Goal: Task Accomplishment & Management: Manage account settings

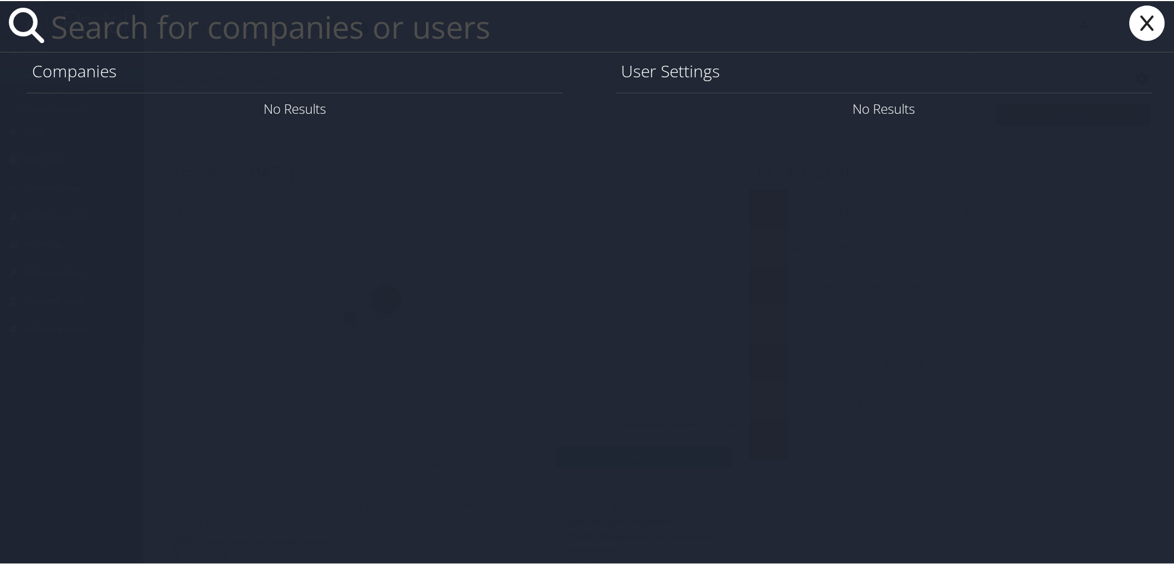
paste input "[PERSON_NAME]"
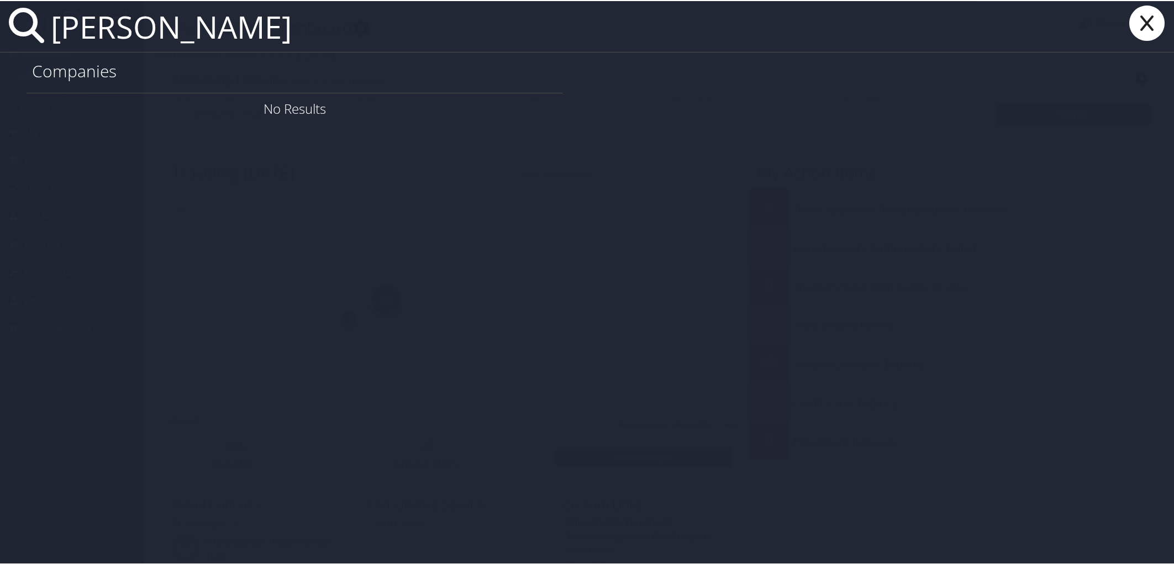
type input "[PERSON_NAME]"
click at [1151, 22] on icon at bounding box center [1147, 21] width 44 height 35
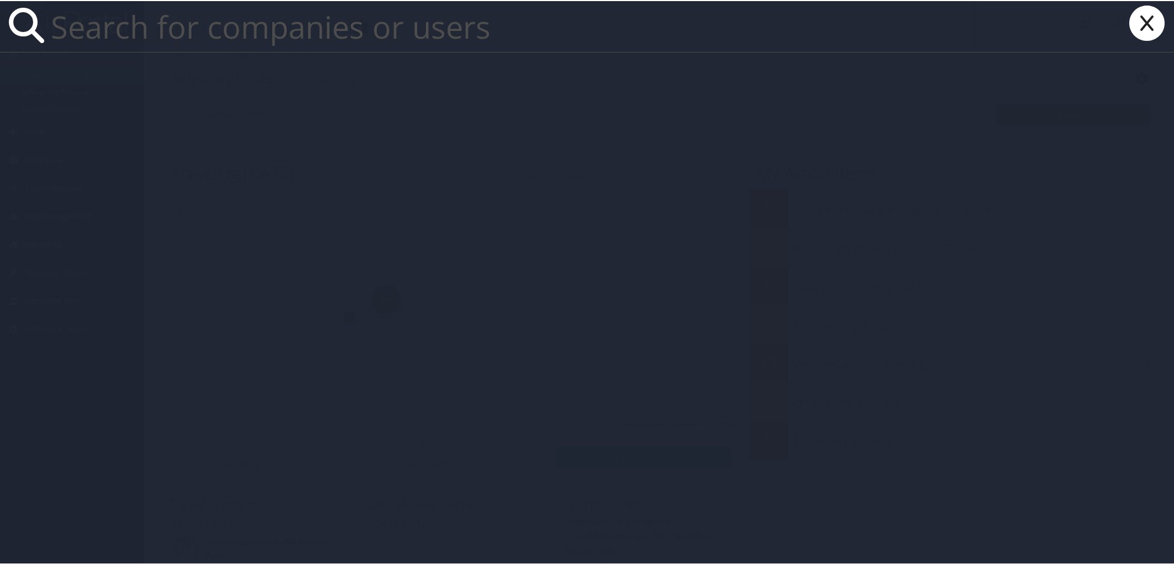
paste input "alexey.petkevich@du.edu"
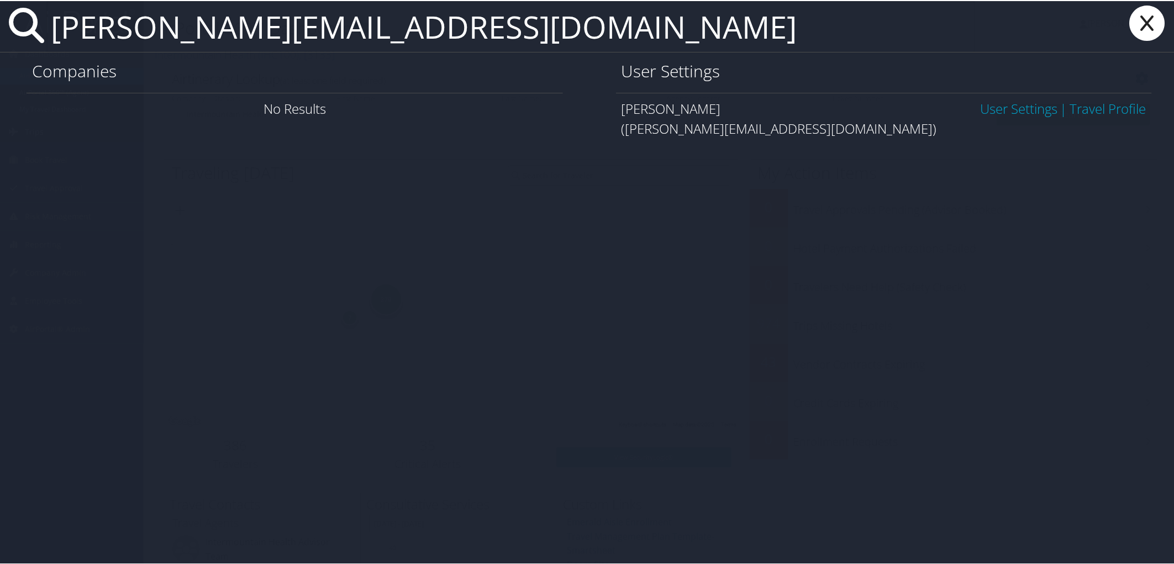
type input "alexey.petkevich@du.edu"
click at [1028, 104] on link "User Settings" at bounding box center [1018, 107] width 77 height 18
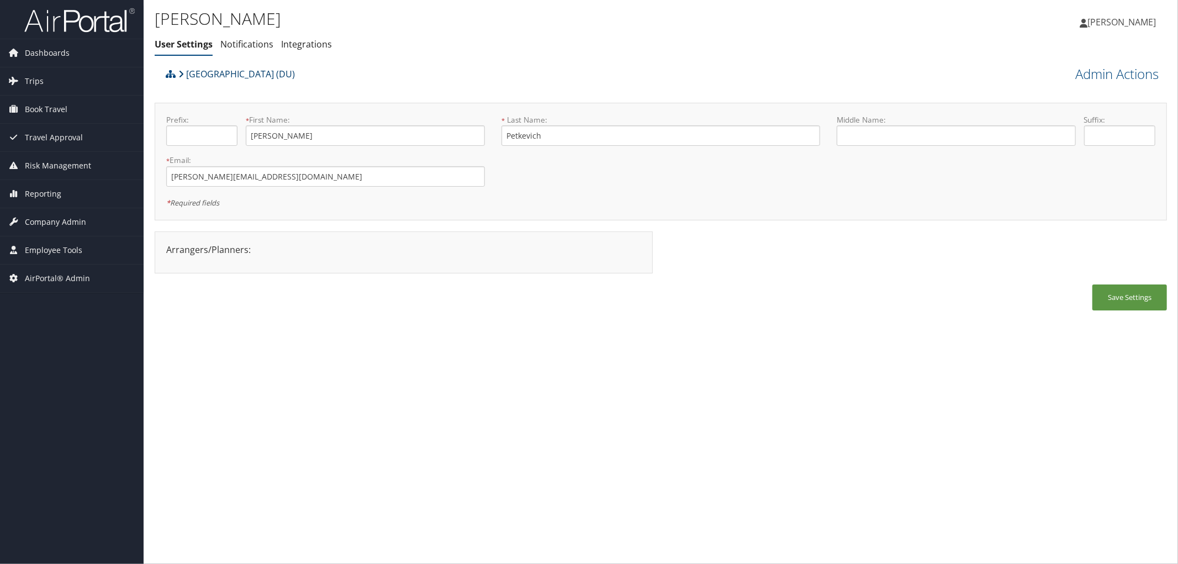
click at [231, 73] on link "[GEOGRAPHIC_DATA] (DU)" at bounding box center [236, 74] width 117 height 22
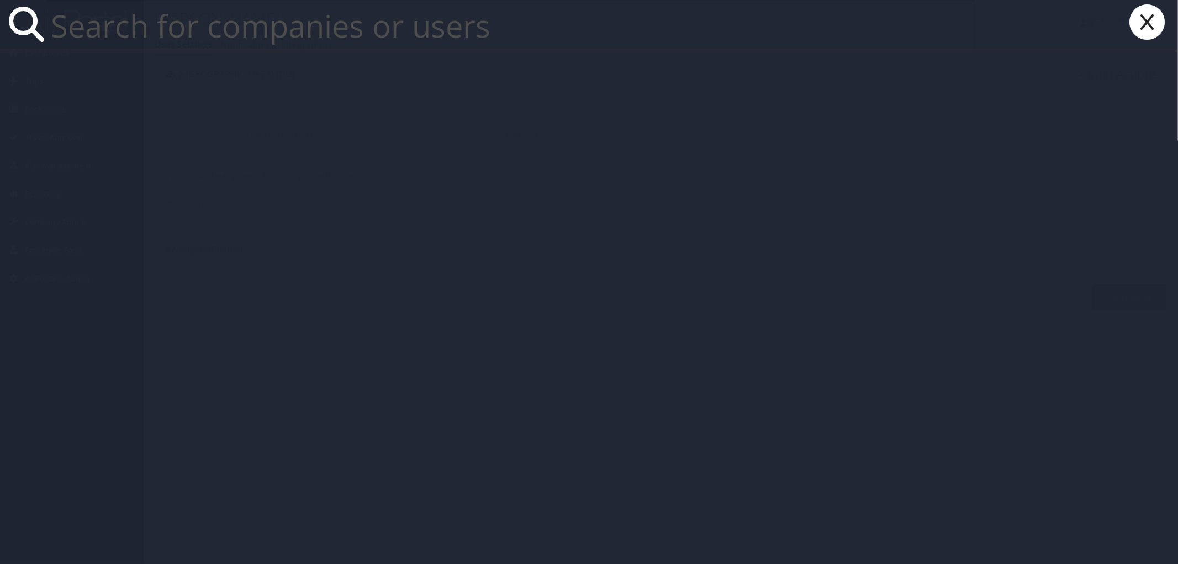
paste input "janeen@caltech.edu"
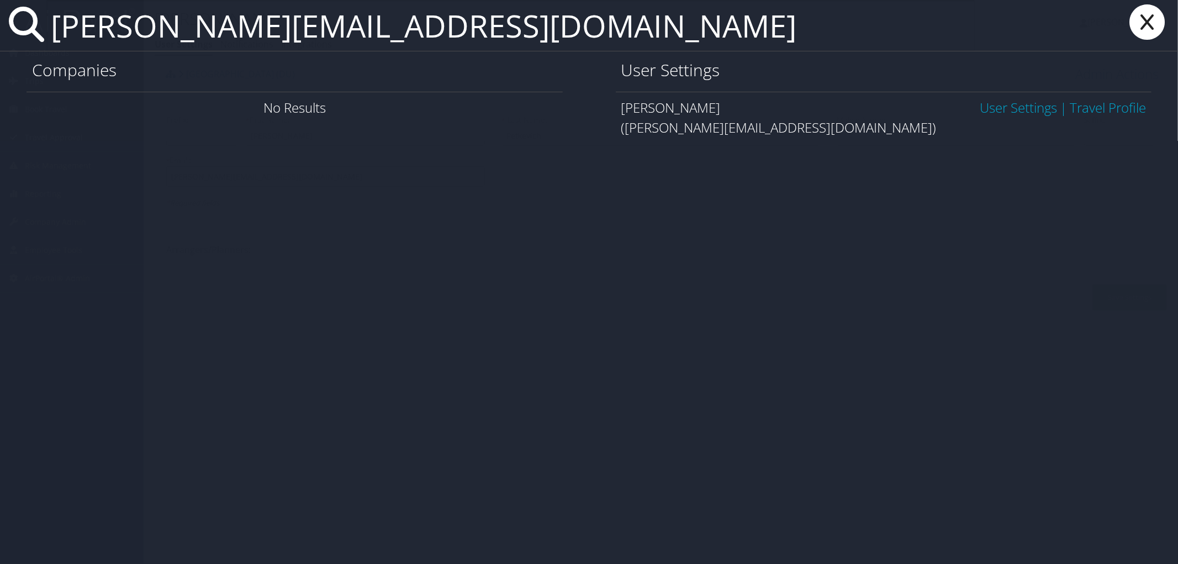
type input "janeen@caltech.edu"
click at [1013, 105] on link "User Settings" at bounding box center [1018, 107] width 77 height 18
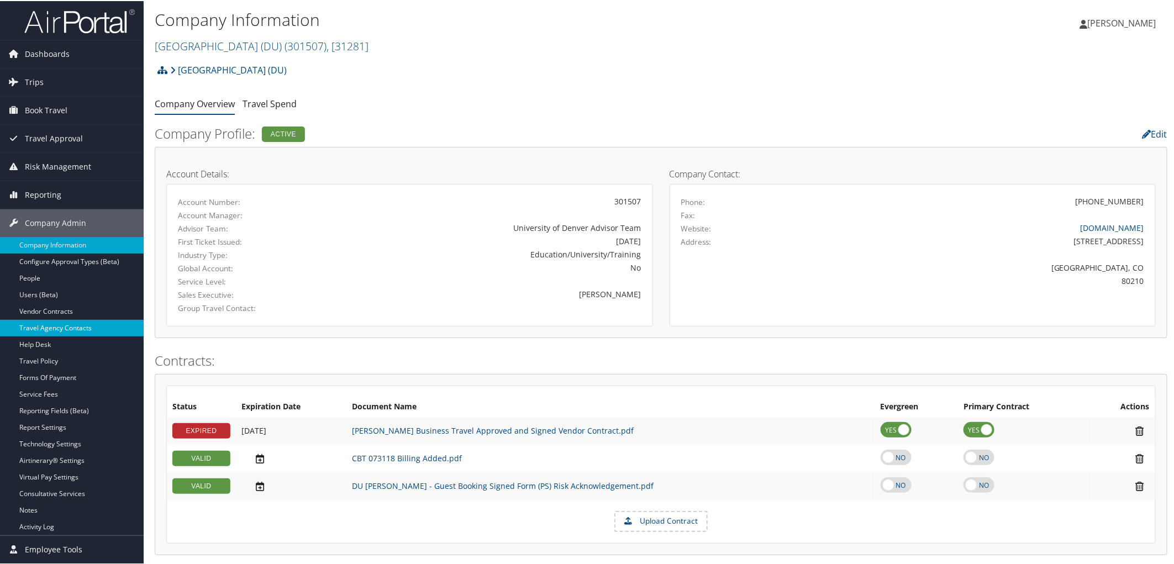
click at [67, 329] on link "Travel Agency Contacts" at bounding box center [72, 327] width 144 height 17
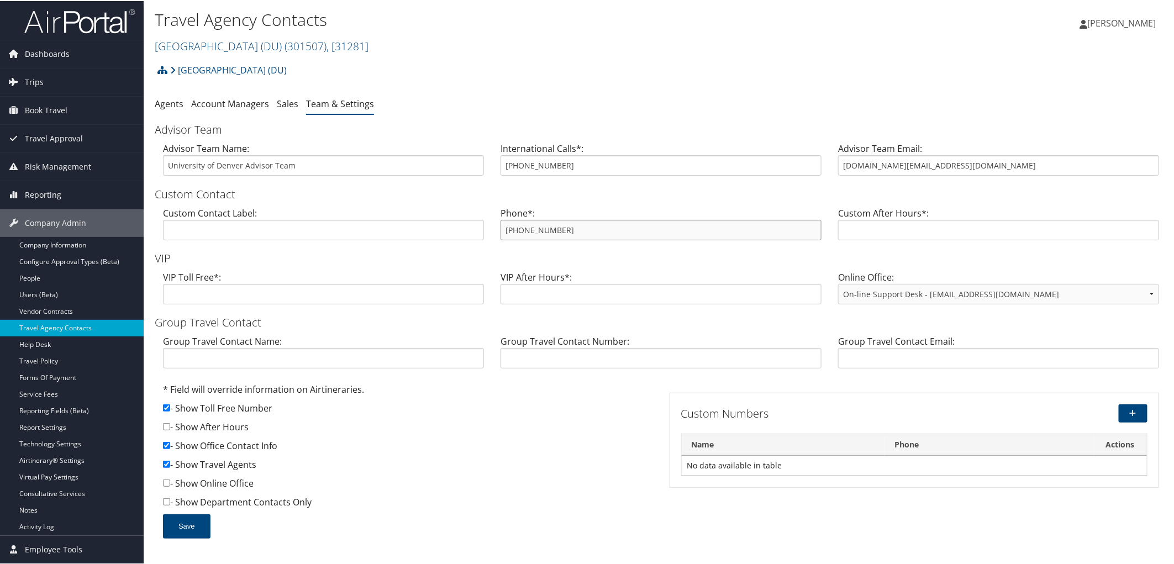
drag, startPoint x: 561, startPoint y: 229, endPoint x: 488, endPoint y: 236, distance: 72.7
click at [488, 236] on div "Custom Contact Label: Phone*: 855-993-1498 Custom After Hours*:" at bounding box center [661, 226] width 1012 height 43
drag, startPoint x: 965, startPoint y: 167, endPoint x: 801, endPoint y: 158, distance: 164.8
click at [801, 158] on div "Advisor Team Name: University of Denver Advisor Team International Calls*: 801-…" at bounding box center [661, 162] width 1012 height 43
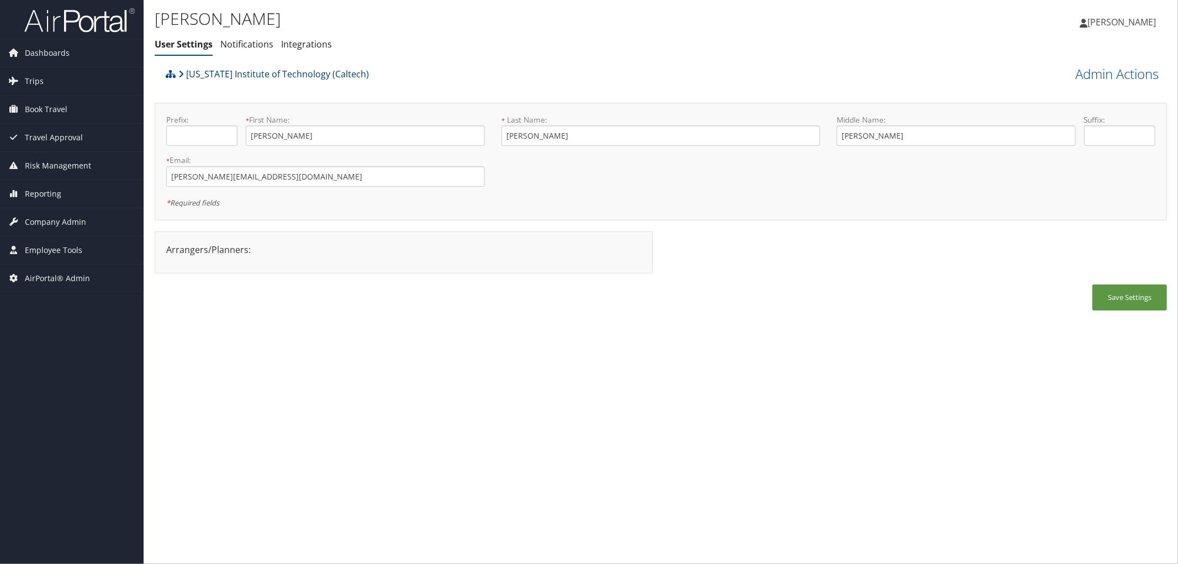
click at [305, 70] on link "[US_STATE] Institute of Technology (Caltech)" at bounding box center [273, 74] width 191 height 22
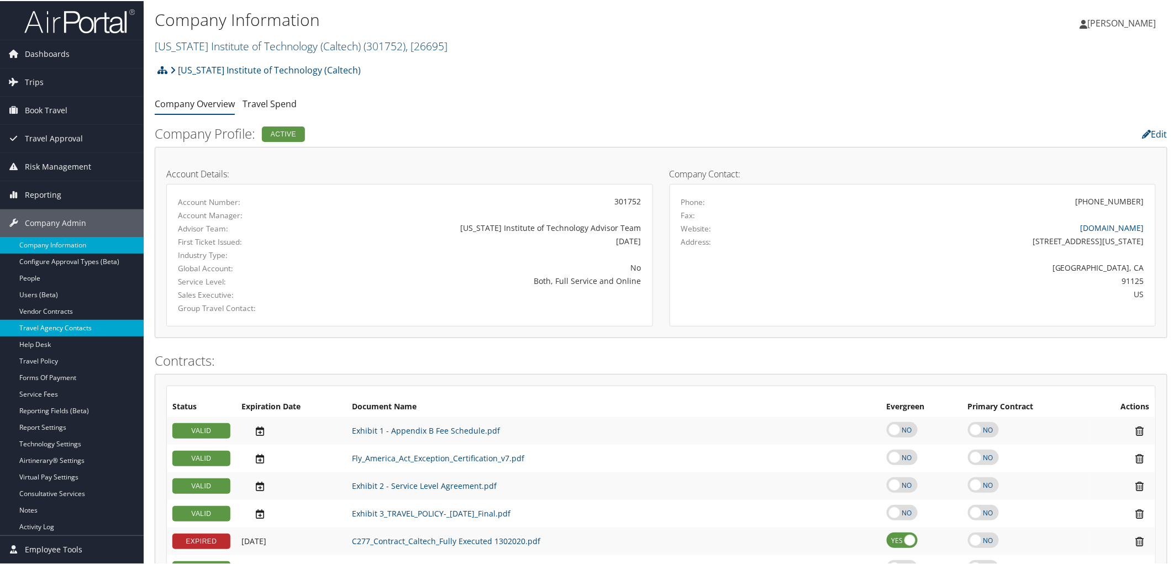
click at [86, 330] on link "Travel Agency Contacts" at bounding box center [72, 327] width 144 height 17
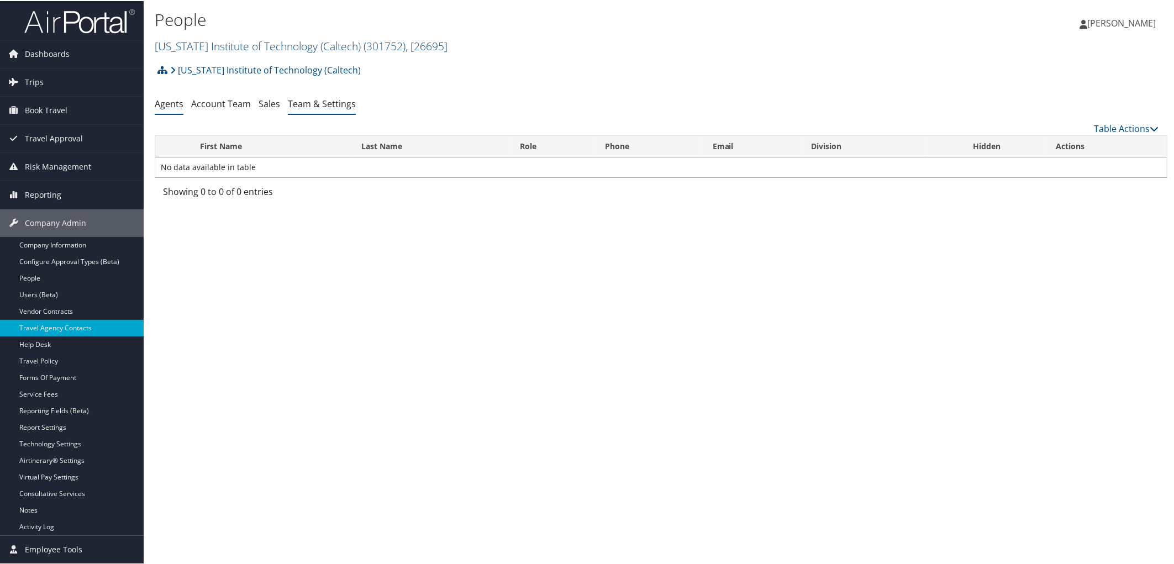
click at [297, 103] on link "Team & Settings" at bounding box center [322, 103] width 68 height 12
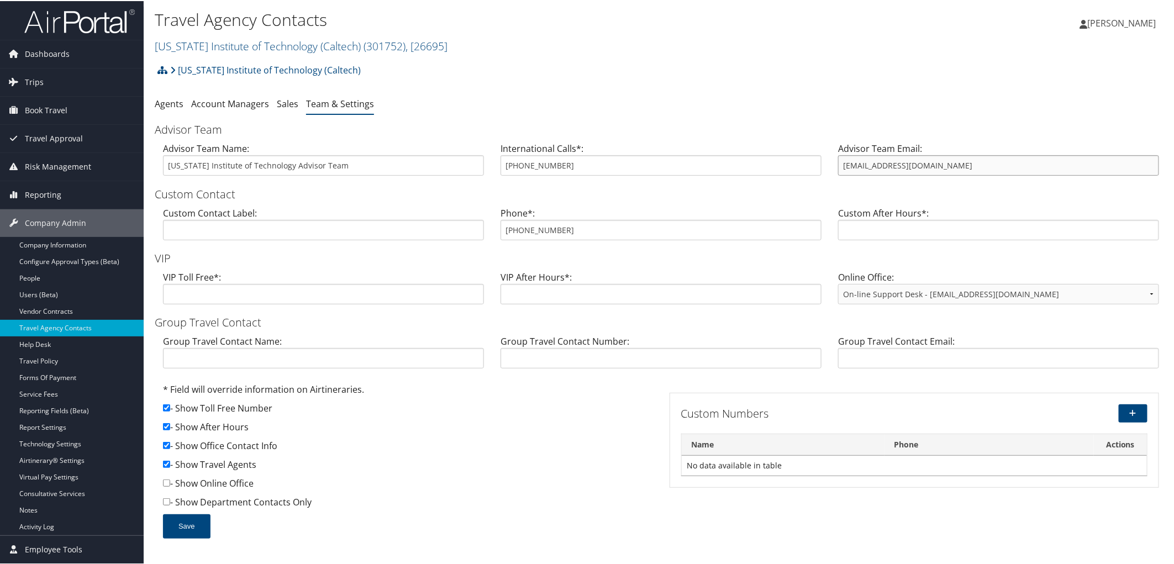
drag, startPoint x: 914, startPoint y: 168, endPoint x: 816, endPoint y: 172, distance: 98.4
click at [816, 172] on div "Advisor Team Name: [US_STATE] Institute of Technology Advisor Team Internationa…" at bounding box center [661, 162] width 1012 height 43
click at [926, 176] on div "Advisor Team Email: [EMAIL_ADDRESS][DOMAIN_NAME]" at bounding box center [997, 162] width 337 height 43
drag, startPoint x: 926, startPoint y: 163, endPoint x: 823, endPoint y: 162, distance: 102.7
click at [823, 162] on div "Advisor Team Name: [US_STATE] Institute of Technology Advisor Team Internationa…" at bounding box center [661, 162] width 1012 height 43
